Goal: Task Accomplishment & Management: Complete application form

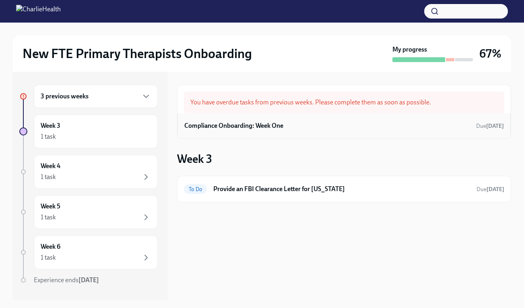
click at [262, 125] on h6 "Compliance Onboarding: Week One" at bounding box center [233, 125] width 99 height 9
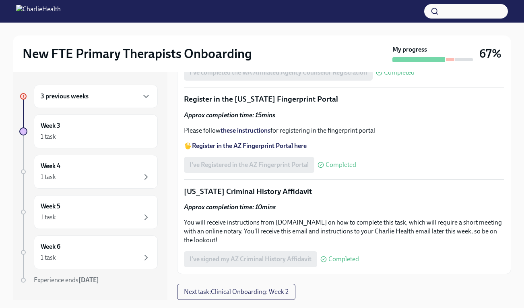
scroll to position [1101, 0]
click at [222, 293] on span "Next task : Clinical Onboarding: Week 2" at bounding box center [236, 291] width 105 height 8
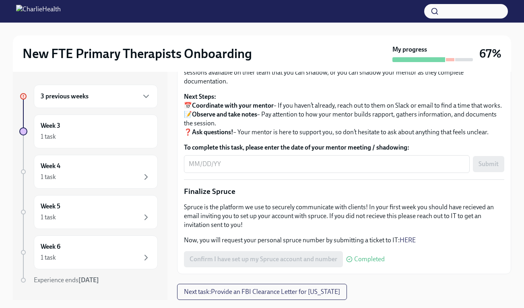
scroll to position [929, 0]
click at [328, 295] on button "Next task : Provide an FBI Clearance Letter for Pennsylvania" at bounding box center [262, 291] width 170 height 16
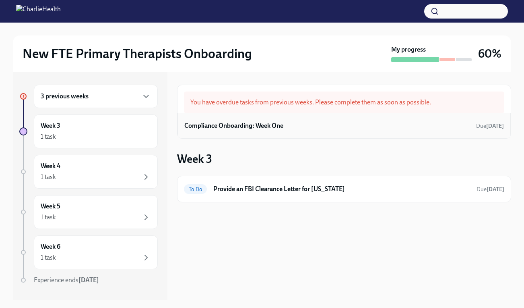
click at [278, 126] on h6 "Compliance Onboarding: Week One" at bounding box center [233, 125] width 99 height 9
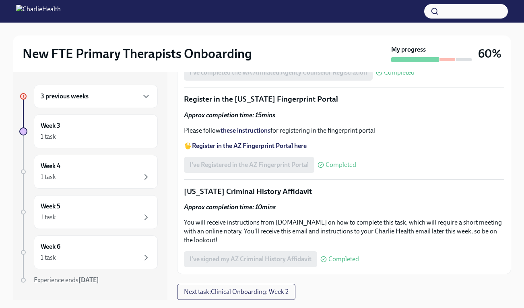
scroll to position [1101, 0]
click at [276, 295] on span "Next task : Clinical Onboarding: Week 2" at bounding box center [236, 291] width 105 height 8
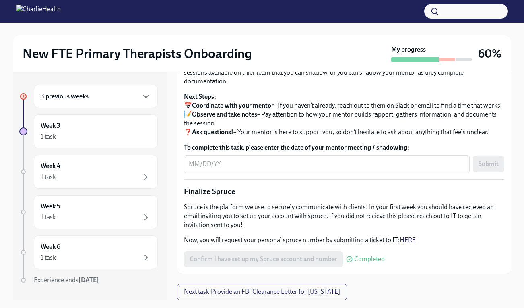
scroll to position [929, 0]
click at [141, 96] on icon "button" at bounding box center [146, 96] width 10 height 10
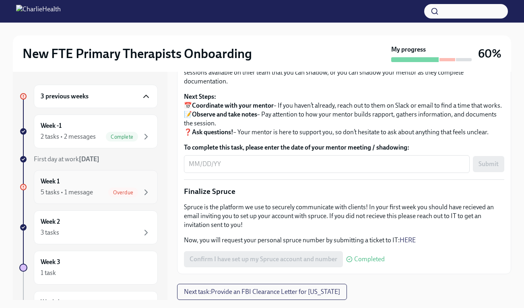
click at [118, 190] on span "Overdue" at bounding box center [123, 192] width 30 height 6
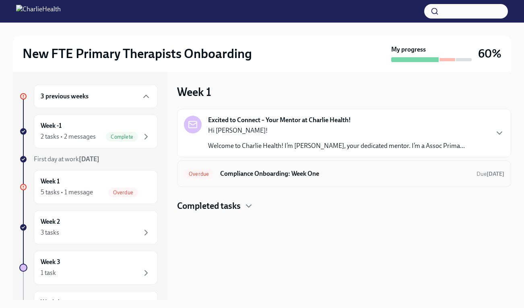
click at [316, 180] on div "Overdue Compliance Onboarding: Week One Due [DATE]" at bounding box center [344, 173] width 334 height 27
click at [281, 177] on h6 "Compliance Onboarding: Week One" at bounding box center [345, 173] width 250 height 9
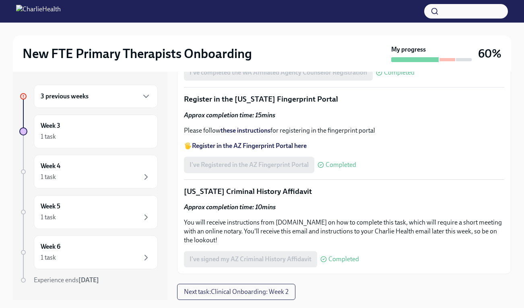
scroll to position [1101, 0]
